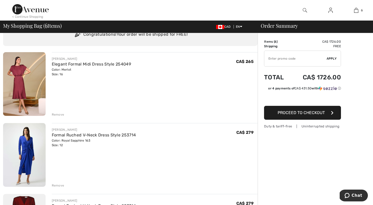
scroll to position [31, 0]
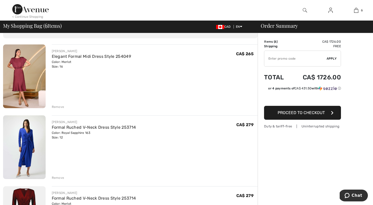
click at [58, 105] on div "Remove" at bounding box center [58, 106] width 13 height 5
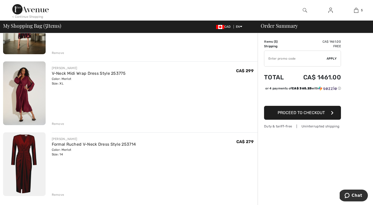
scroll to position [226, 0]
click at [56, 194] on div "Remove" at bounding box center [58, 195] width 13 height 5
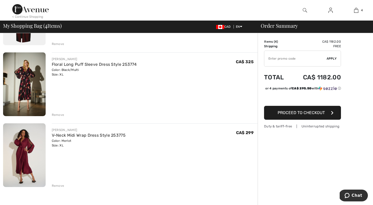
scroll to position [164, 0]
click at [60, 144] on div "Color: Merlot Size: XL" at bounding box center [89, 143] width 74 height 9
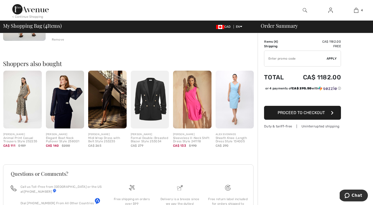
scroll to position [318, 0]
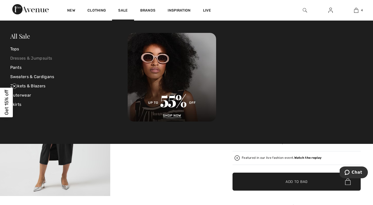
click at [40, 57] on link "Dresses & Jumpsuits" at bounding box center [69, 58] width 118 height 9
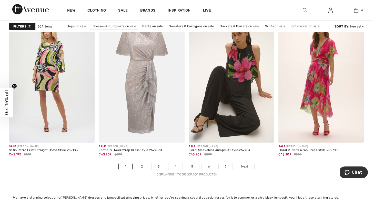
scroll to position [2249, 0]
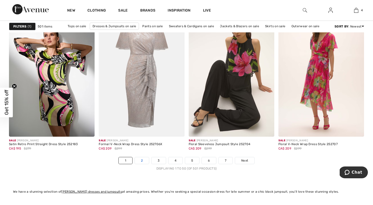
click at [141, 158] on link "2" at bounding box center [142, 160] width 14 height 7
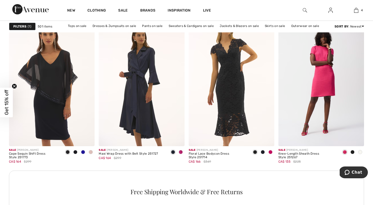
scroll to position [1725, 0]
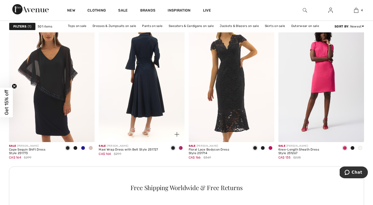
click at [147, 79] on img at bounding box center [142, 77] width 86 height 129
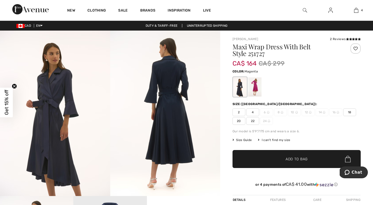
click at [257, 85] on div at bounding box center [254, 86] width 13 height 19
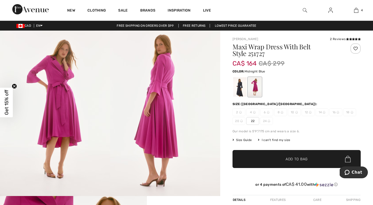
click at [241, 86] on div at bounding box center [240, 86] width 13 height 19
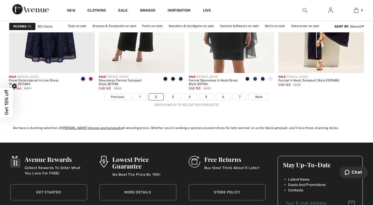
scroll to position [2321, 0]
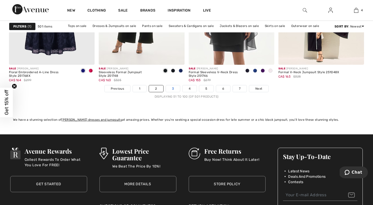
click at [171, 90] on link "3" at bounding box center [173, 88] width 14 height 7
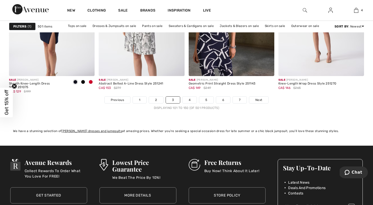
scroll to position [2310, 0]
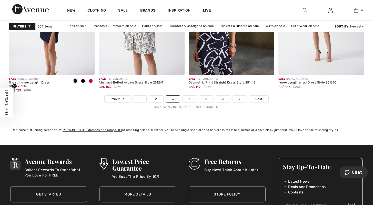
click at [189, 99] on link "4" at bounding box center [190, 98] width 14 height 7
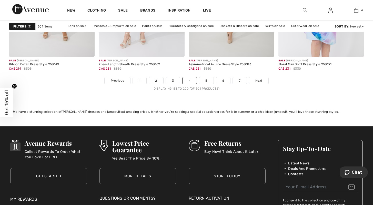
scroll to position [2331, 0]
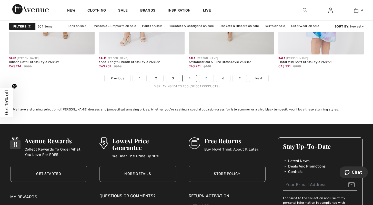
click at [209, 81] on link "5" at bounding box center [206, 78] width 14 height 7
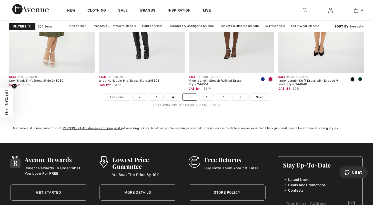
scroll to position [2321, 0]
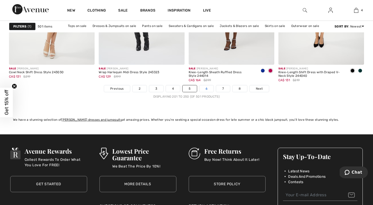
click at [206, 89] on link "6" at bounding box center [207, 88] width 14 height 7
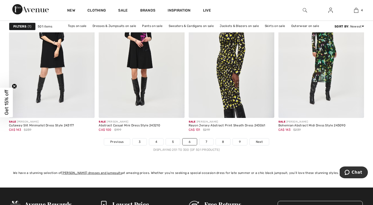
scroll to position [2290, 0]
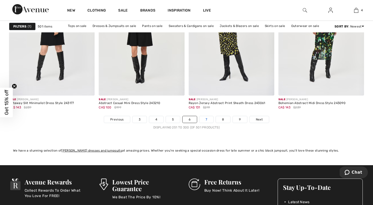
click at [207, 119] on link "7" at bounding box center [207, 119] width 14 height 7
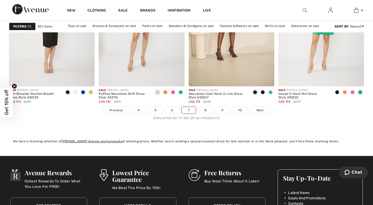
scroll to position [2300, 0]
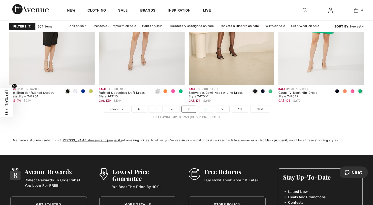
click at [208, 110] on link "8" at bounding box center [206, 109] width 14 height 7
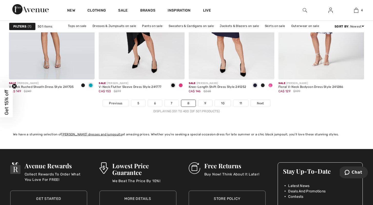
scroll to position [2321, 0]
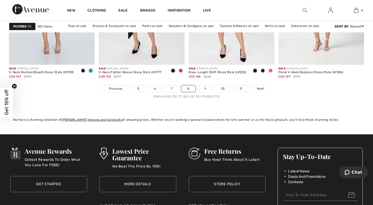
click at [205, 90] on link "9" at bounding box center [205, 88] width 14 height 7
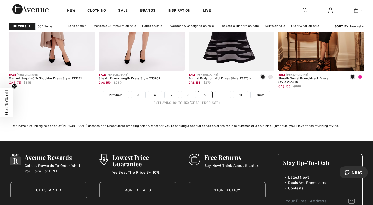
scroll to position [2321, 0]
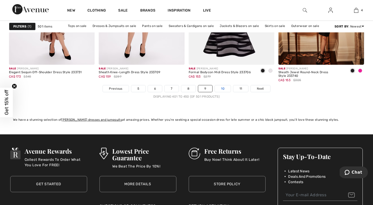
click at [222, 90] on link "10" at bounding box center [223, 88] width 16 height 7
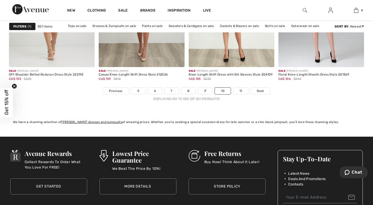
scroll to position [2321, 0]
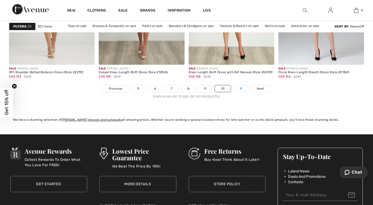
click at [239, 88] on link "11" at bounding box center [241, 88] width 15 height 7
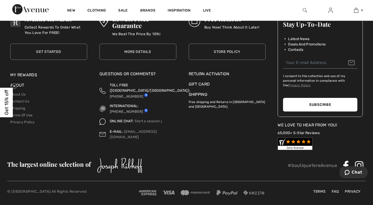
scroll to position [274, 0]
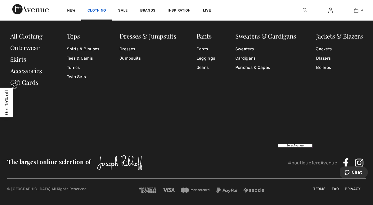
click at [102, 12] on link "Clothing" at bounding box center [97, 10] width 18 height 5
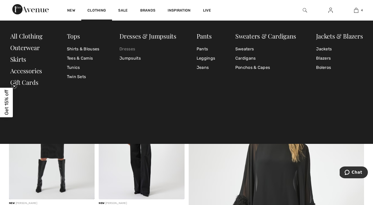
click at [130, 46] on link "Dresses" at bounding box center [148, 48] width 57 height 9
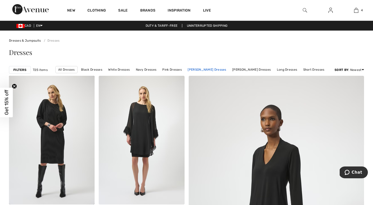
click at [206, 70] on link "[PERSON_NAME] Dresses" at bounding box center [207, 69] width 44 height 7
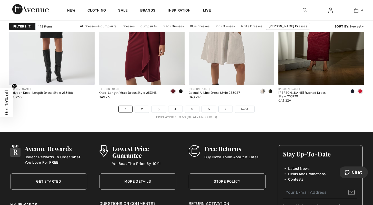
scroll to position [2321, 0]
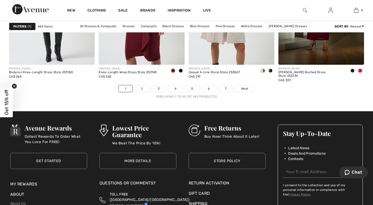
click at [140, 89] on link "2" at bounding box center [142, 88] width 14 height 7
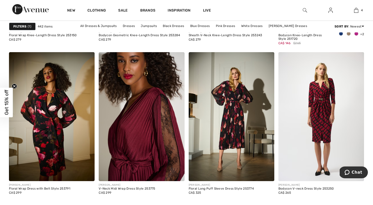
scroll to position [493, 0]
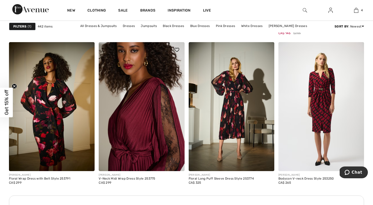
click at [146, 106] on img at bounding box center [142, 106] width 86 height 129
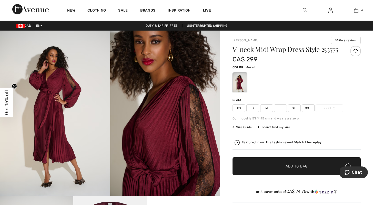
click at [281, 108] on span "L" at bounding box center [280, 108] width 13 height 8
click at [288, 163] on span "✔ Added to Bag Add to Bag" at bounding box center [297, 166] width 128 height 18
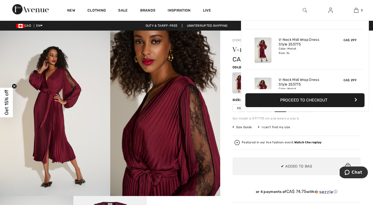
scroll to position [136, 0]
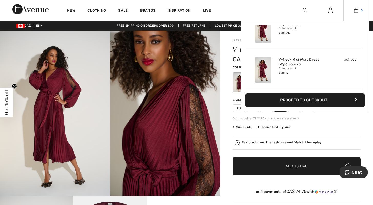
click at [356, 9] on img at bounding box center [356, 10] width 4 height 6
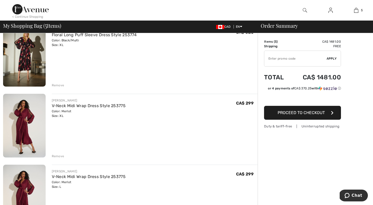
scroll to position [195, 0]
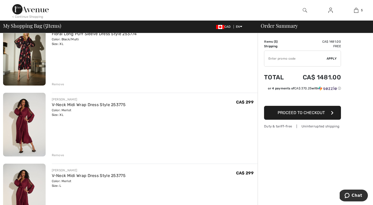
click at [57, 155] on div "Remove" at bounding box center [58, 155] width 13 height 5
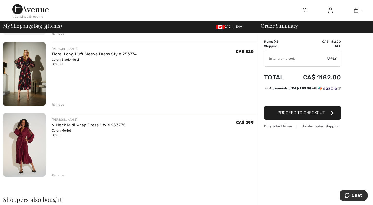
scroll to position [175, 0]
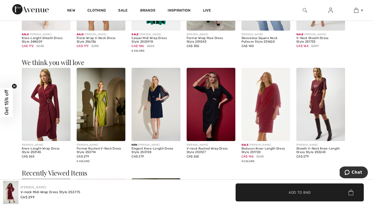
scroll to position [390, 0]
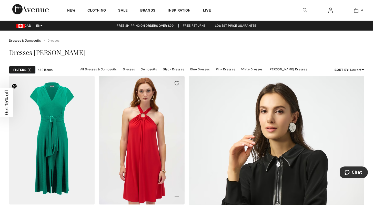
click at [104, 167] on img at bounding box center [142, 140] width 86 height 129
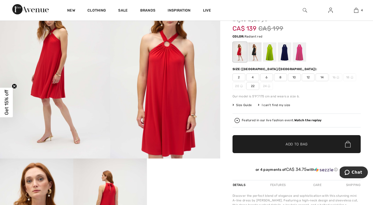
scroll to position [62, 0]
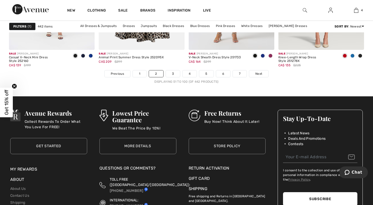
scroll to position [2341, 0]
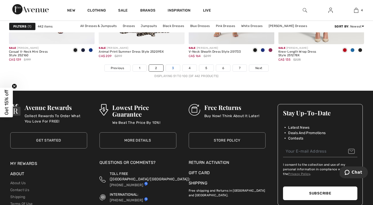
click at [173, 67] on link "3" at bounding box center [173, 68] width 14 height 7
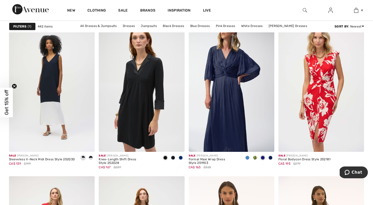
scroll to position [359, 0]
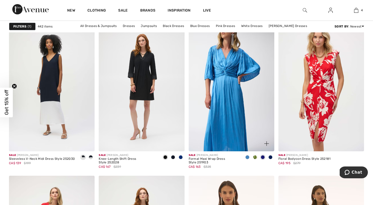
click at [231, 90] on img at bounding box center [232, 87] width 86 height 129
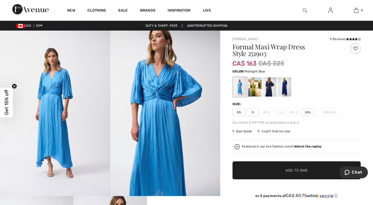
click at [272, 91] on div at bounding box center [269, 86] width 13 height 19
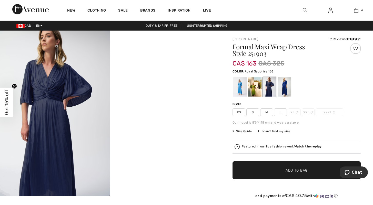
click at [284, 89] on div at bounding box center [284, 86] width 13 height 19
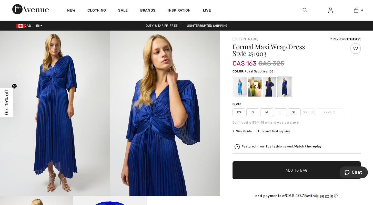
click at [295, 113] on span "XL" at bounding box center [294, 112] width 13 height 8
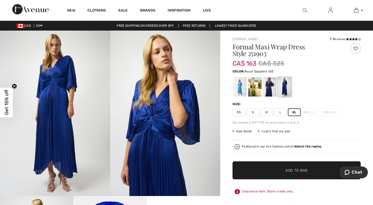
click at [282, 113] on span "L" at bounding box center [280, 112] width 13 height 8
click at [254, 84] on div at bounding box center [254, 86] width 13 height 19
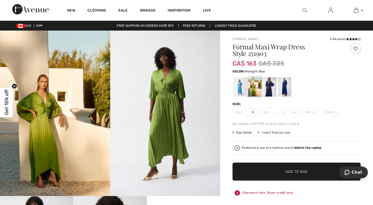
click at [270, 92] on div at bounding box center [269, 86] width 13 height 19
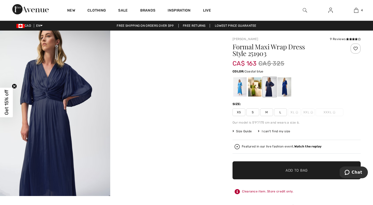
click at [237, 90] on div at bounding box center [240, 86] width 13 height 19
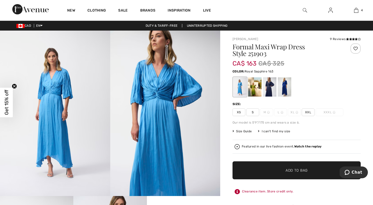
click at [287, 89] on div at bounding box center [284, 86] width 13 height 19
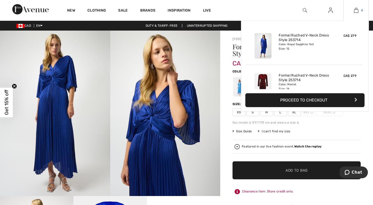
click at [361, 10] on span "4" at bounding box center [362, 10] width 2 height 5
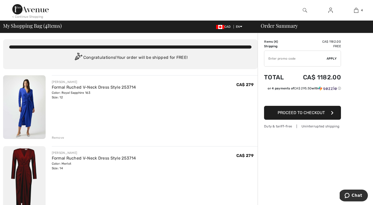
click at [325, 112] on button "Proceed to Checkout" at bounding box center [302, 113] width 77 height 14
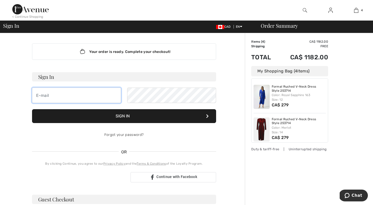
click at [97, 97] on input "email" at bounding box center [76, 95] width 89 height 15
type input "dobbiekaren@gmail.com"
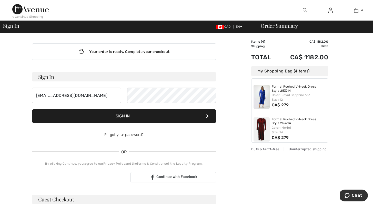
click at [127, 117] on button "Sign In" at bounding box center [124, 116] width 184 height 14
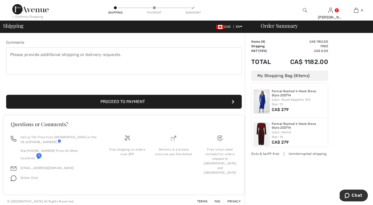
scroll to position [137, 0]
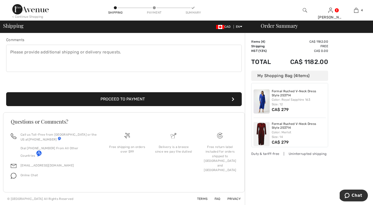
click at [216, 99] on button "Proceed to Payment" at bounding box center [124, 99] width 236 height 14
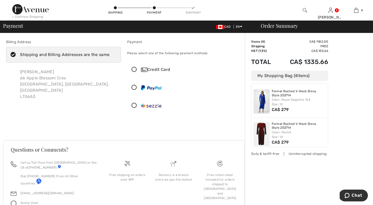
click at [158, 67] on div "Credit Card" at bounding box center [189, 69] width 97 height 6
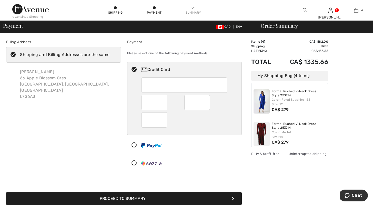
drag, startPoint x: 157, startPoint y: 64, endPoint x: 160, endPoint y: 68, distance: 5.1
click at [160, 68] on div "Credit Card" at bounding box center [189, 69] width 97 height 6
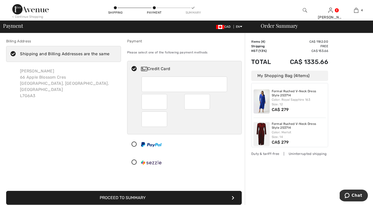
scroll to position [1, 0]
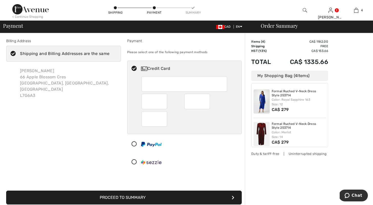
click at [137, 197] on button "Proceed to Summary" at bounding box center [124, 197] width 236 height 14
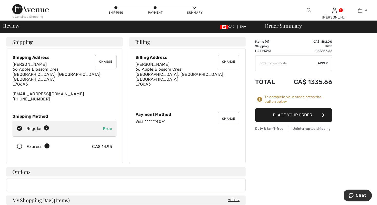
click at [317, 114] on button "Place Your Order" at bounding box center [293, 115] width 77 height 14
